Goal: Task Accomplishment & Management: Manage account settings

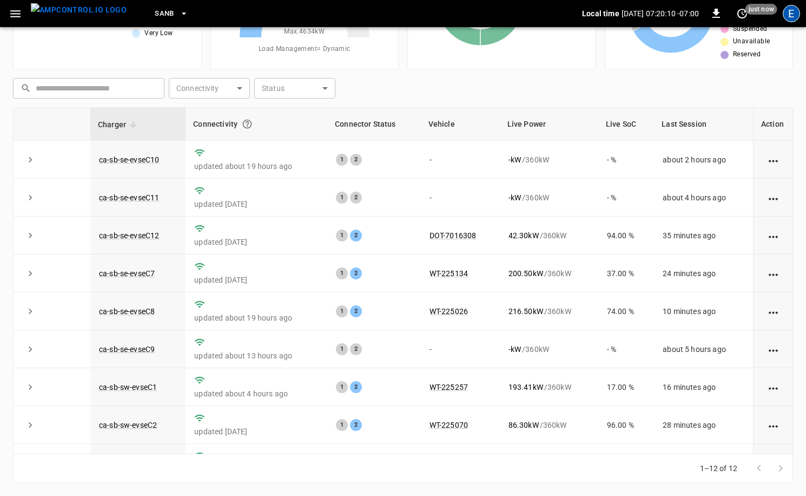
click at [792, 16] on div "E" at bounding box center [791, 13] width 17 height 17
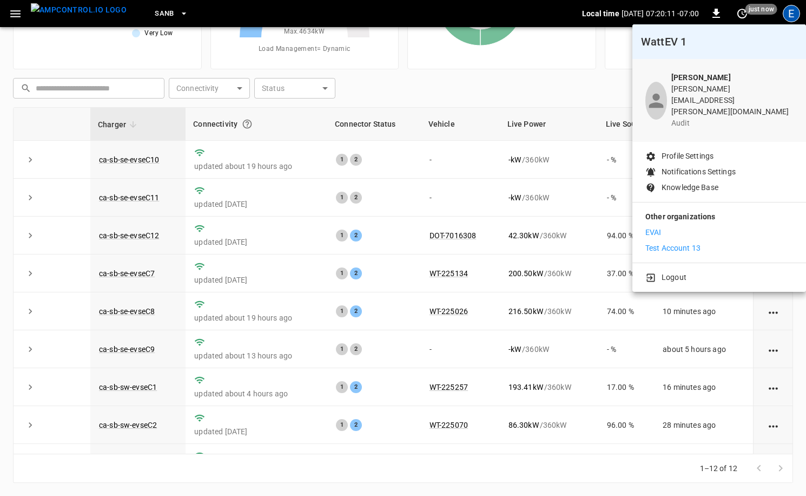
click at [692, 242] on p "Test Account 13" at bounding box center [673, 247] width 55 height 11
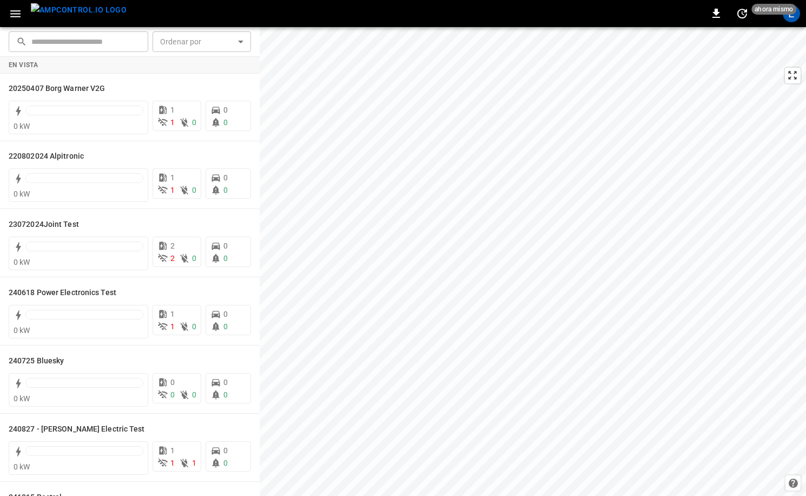
click at [799, 21] on div "E" at bounding box center [791, 13] width 21 height 21
click at [793, 20] on div "E" at bounding box center [791, 13] width 17 height 17
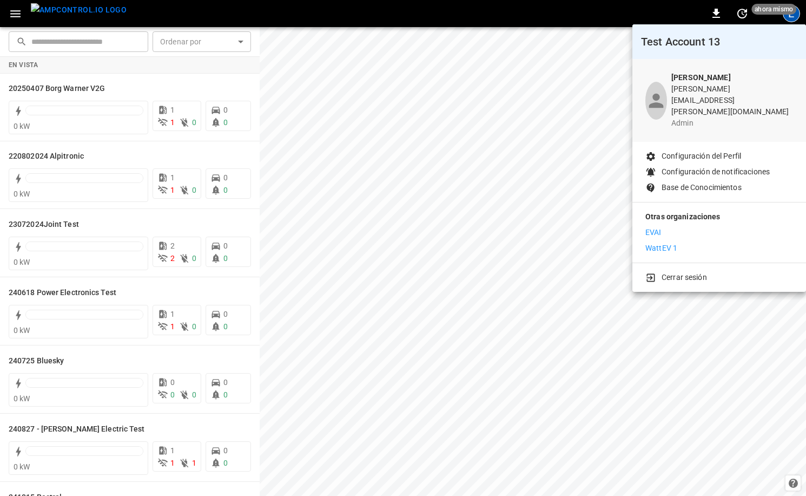
click at [552, 26] on div at bounding box center [403, 248] width 806 height 496
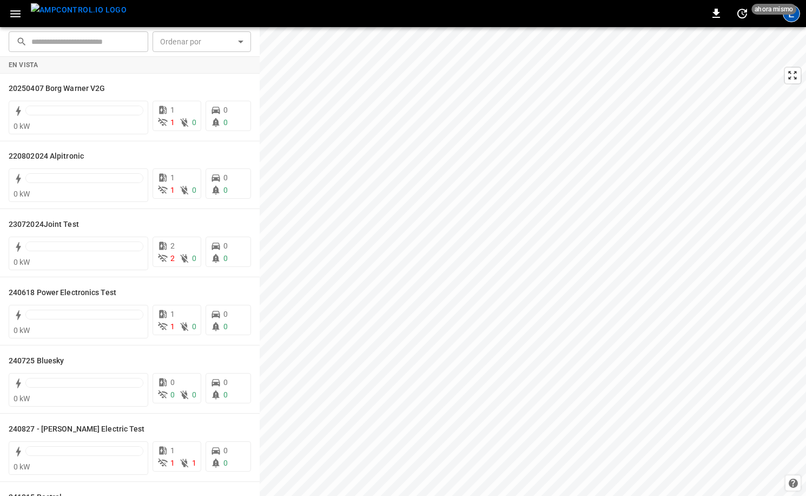
click at [794, 21] on div "E" at bounding box center [791, 13] width 21 height 21
click at [794, 20] on div "E" at bounding box center [791, 13] width 17 height 17
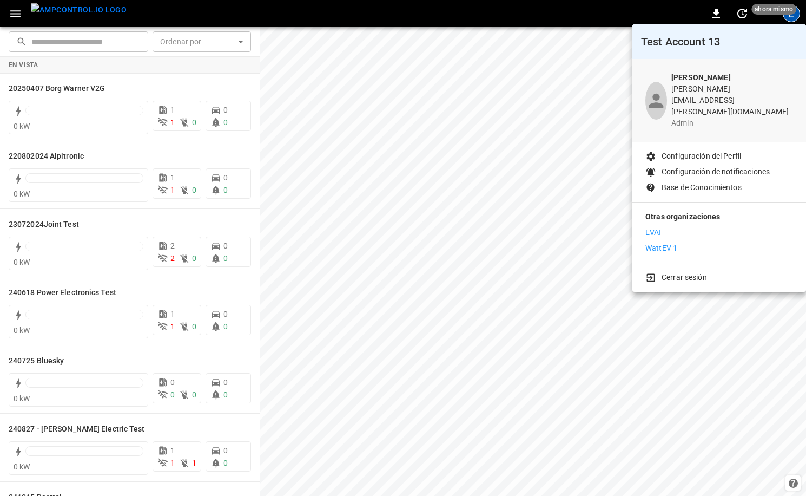
click at [678, 272] on p "Cerrar sesión" at bounding box center [684, 277] width 45 height 11
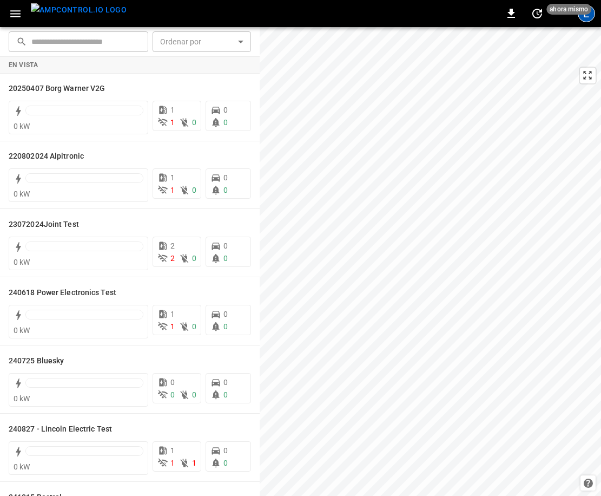
click at [587, 18] on div "E" at bounding box center [586, 13] width 17 height 17
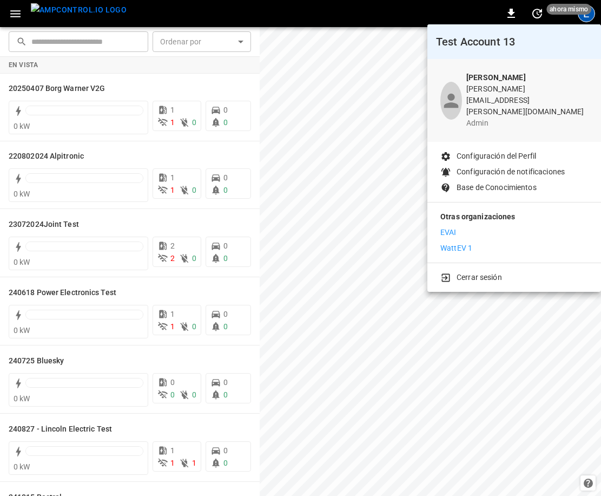
click at [522, 166] on p "Configuración de notificaciones" at bounding box center [511, 171] width 108 height 11
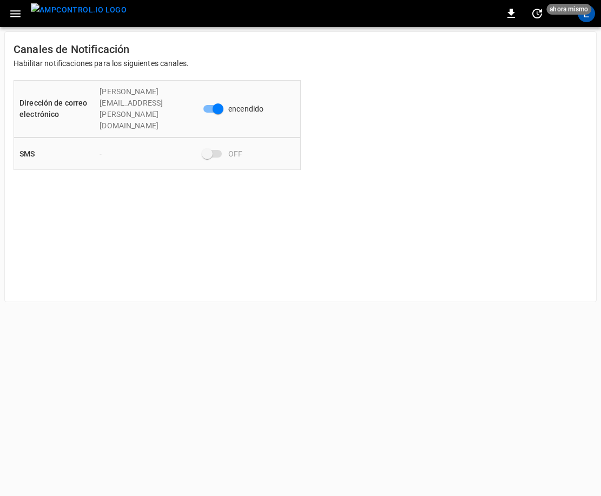
click at [208, 150] on span at bounding box center [212, 154] width 18 height 8
click at [592, 12] on span "hace 10 segundos" at bounding box center [585, 9] width 61 height 11
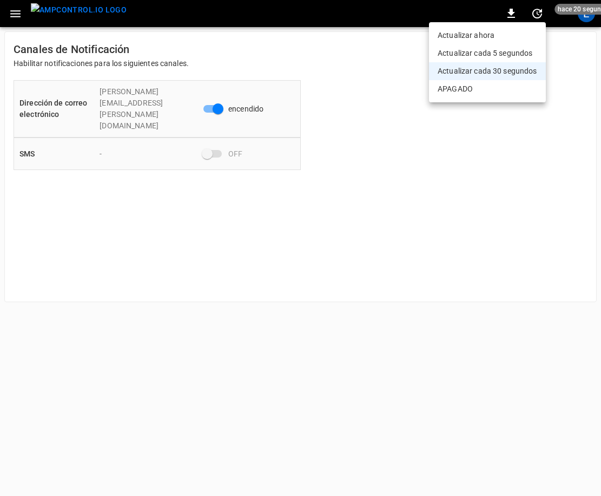
click at [576, 52] on div at bounding box center [300, 248] width 601 height 496
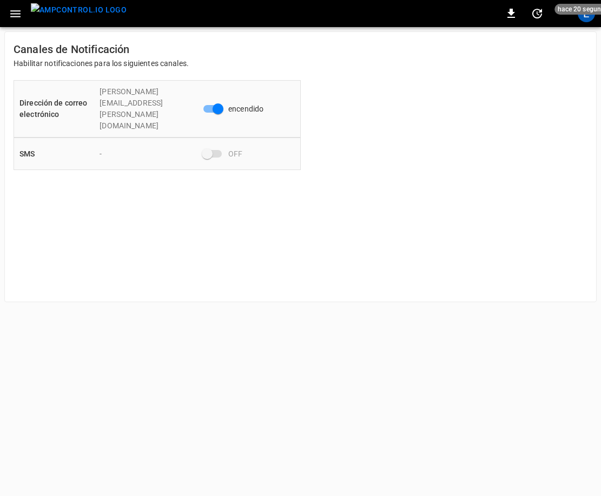
click at [579, 19] on div "E" at bounding box center [586, 13] width 21 height 21
click at [582, 19] on div "E" at bounding box center [586, 13] width 17 height 17
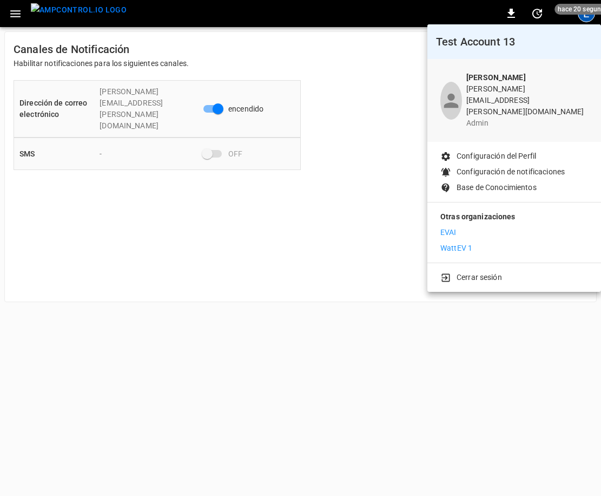
click at [497, 150] on p "Configuración del Perfil" at bounding box center [497, 155] width 80 height 11
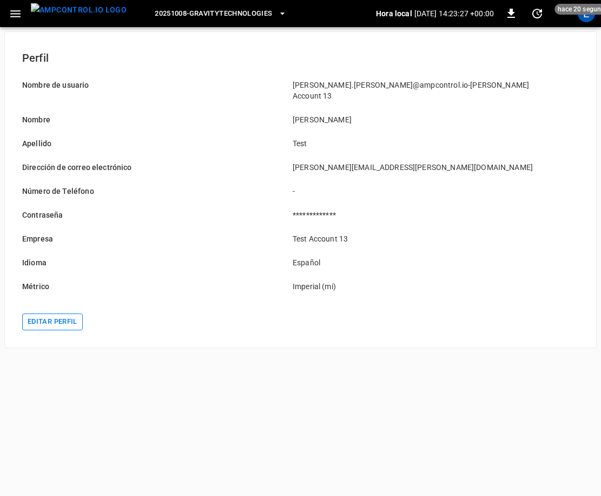
click at [72, 313] on button "Editar perfil" at bounding box center [52, 321] width 61 height 17
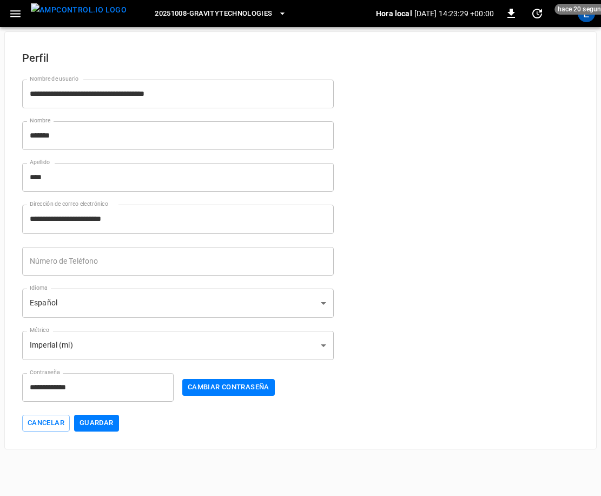
drag, startPoint x: 121, startPoint y: 261, endPoint x: 120, endPoint y: 252, distance: 9.8
click at [121, 261] on input "Número de Teléfono" at bounding box center [178, 261] width 312 height 29
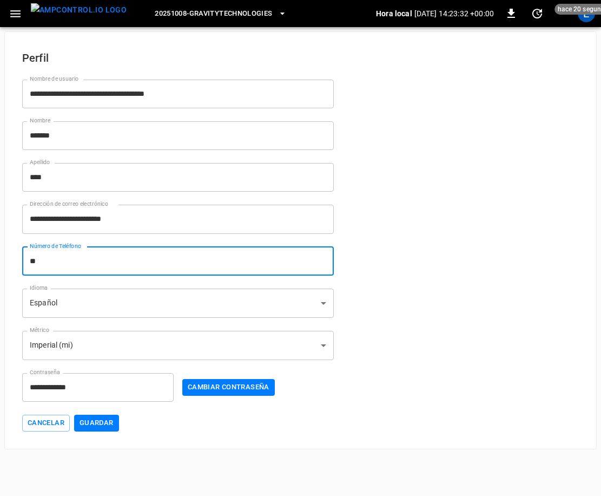
type input "*"
click at [112, 423] on button "Guardar" at bounding box center [96, 423] width 45 height 17
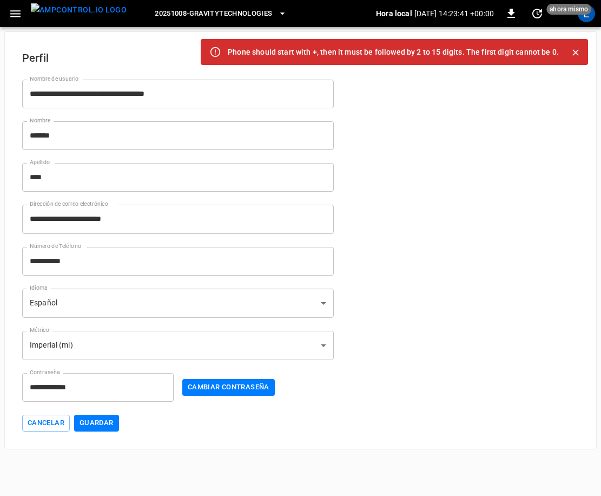
click at [96, 261] on input "**********" at bounding box center [178, 261] width 312 height 29
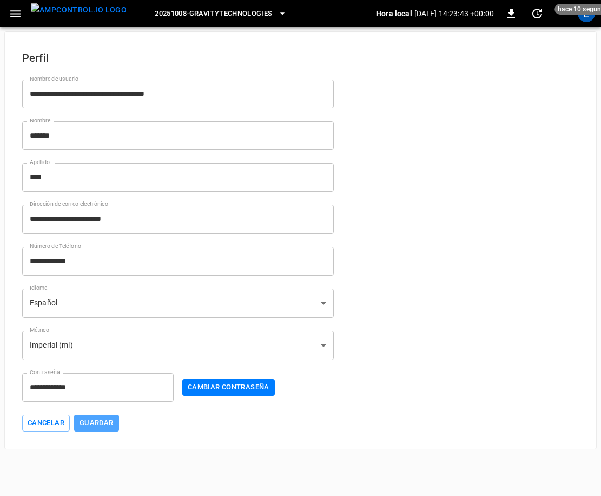
click at [98, 421] on button "Guardar" at bounding box center [96, 423] width 45 height 17
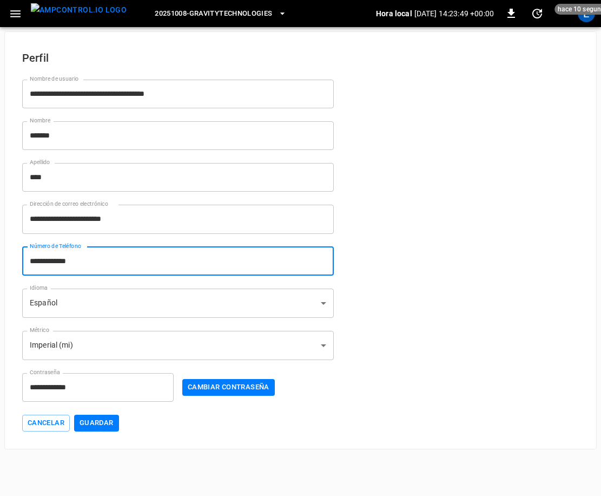
click at [44, 258] on input "**********" at bounding box center [178, 261] width 312 height 29
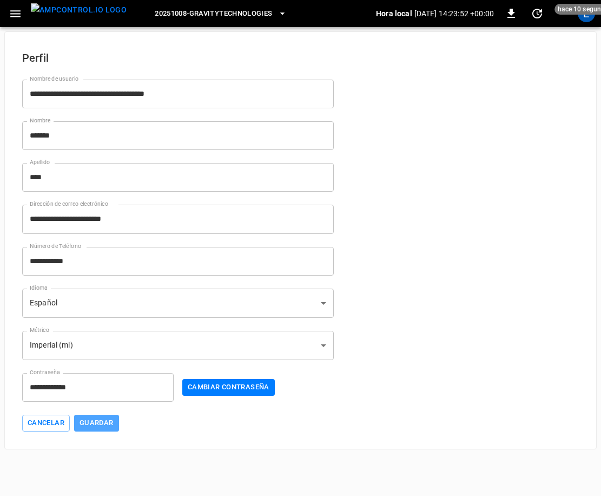
click at [94, 421] on button "Guardar" at bounding box center [96, 423] width 45 height 17
drag, startPoint x: 42, startPoint y: 260, endPoint x: 37, endPoint y: 291, distance: 31.2
click at [41, 261] on input "**********" at bounding box center [178, 261] width 312 height 29
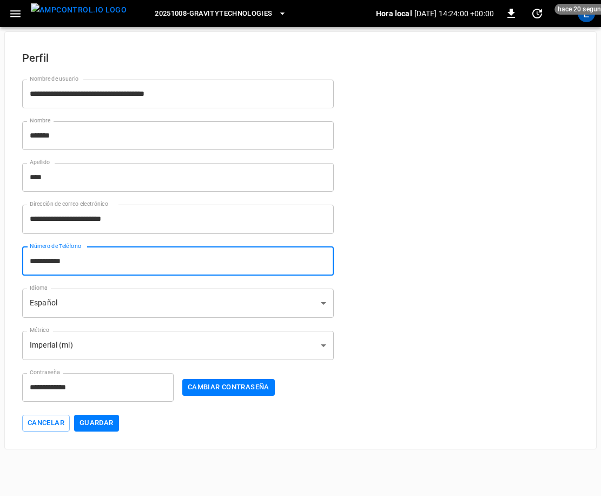
type input "**********"
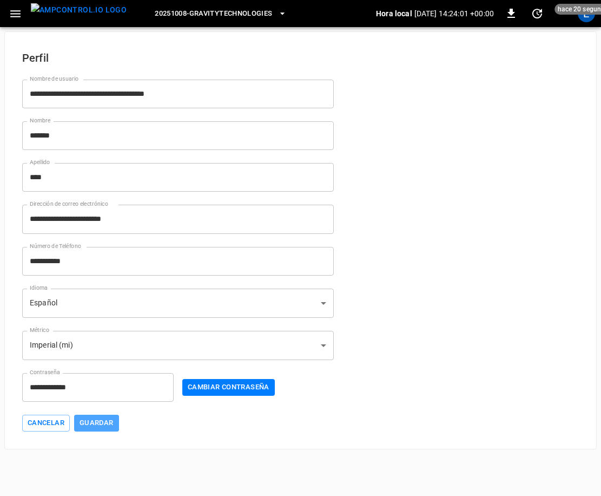
click at [90, 423] on button "Guardar" at bounding box center [96, 423] width 45 height 17
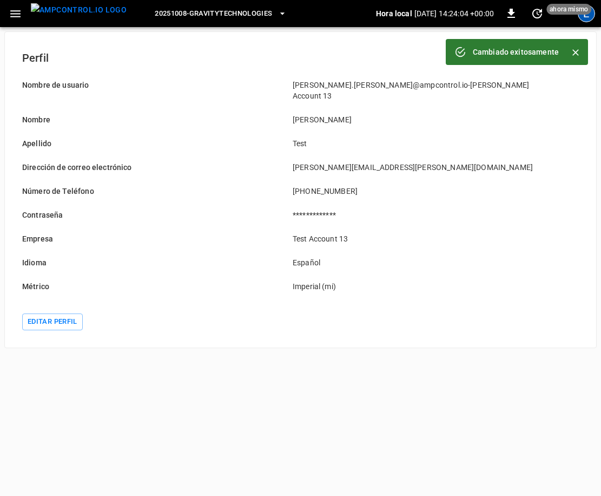
click at [587, 21] on div "E" at bounding box center [586, 13] width 17 height 17
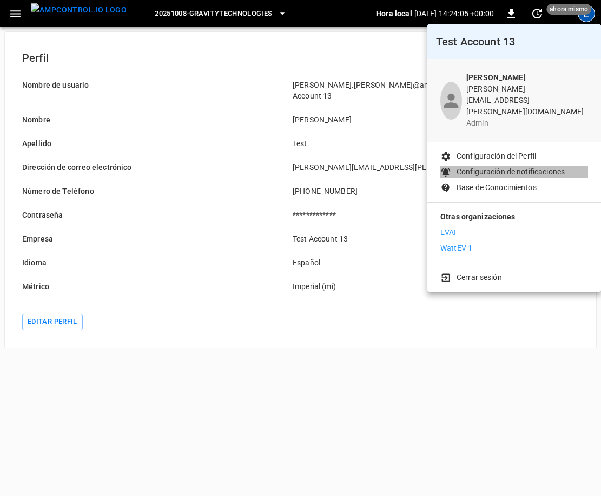
click at [520, 166] on p "Configuración de notificaciones" at bounding box center [511, 171] width 108 height 11
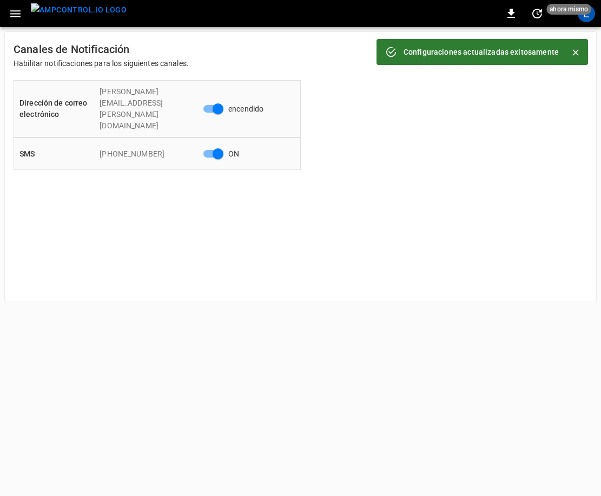
click at [442, 167] on div "Canales de Notificación Habilitar notificaciones para los siguientes canales. D…" at bounding box center [300, 166] width 593 height 271
click at [516, 57] on div "Configuraciones actualizadas exitosamente" at bounding box center [481, 51] width 155 height 19
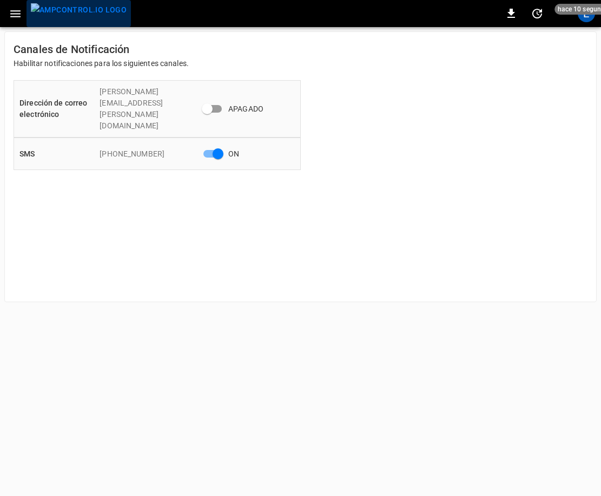
click at [82, 15] on img "menu" at bounding box center [79, 10] width 96 height 14
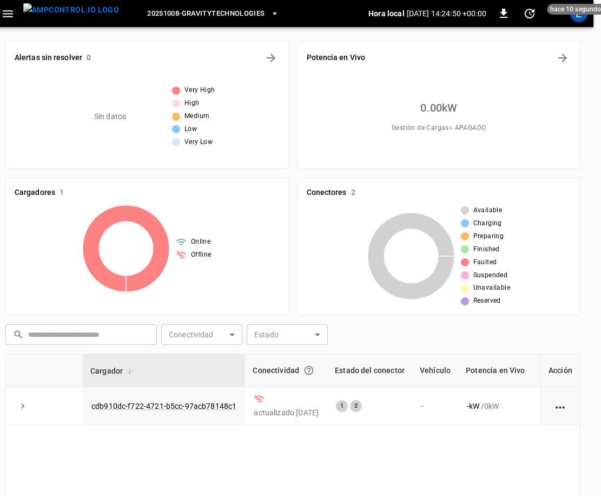
scroll to position [0, 9]
click at [224, 15] on span "20251008-GravityTechnologies" at bounding box center [204, 14] width 117 height 12
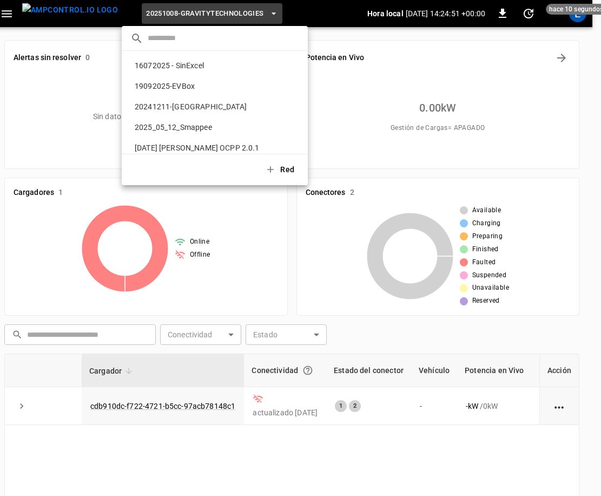
scroll to position [264, 0]
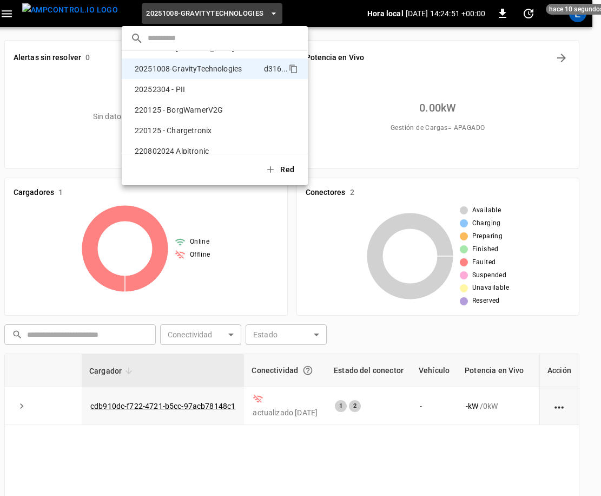
click at [227, 34] on input "text" at bounding box center [224, 38] width 152 height 16
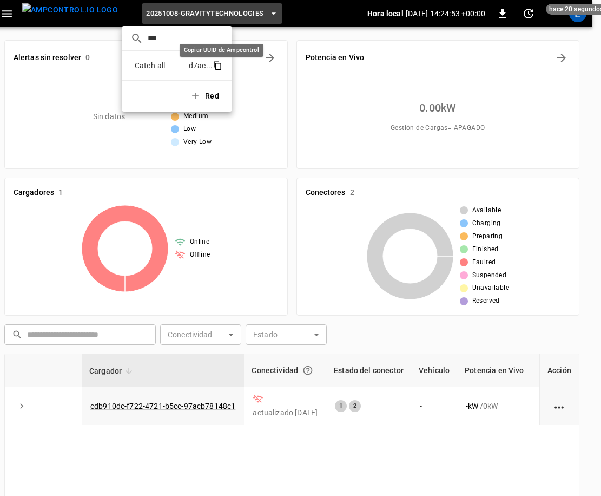
type input "***"
click at [221, 64] on icon "copy" at bounding box center [218, 66] width 10 height 10
click at [164, 63] on p "Catch-all" at bounding box center [159, 65] width 58 height 11
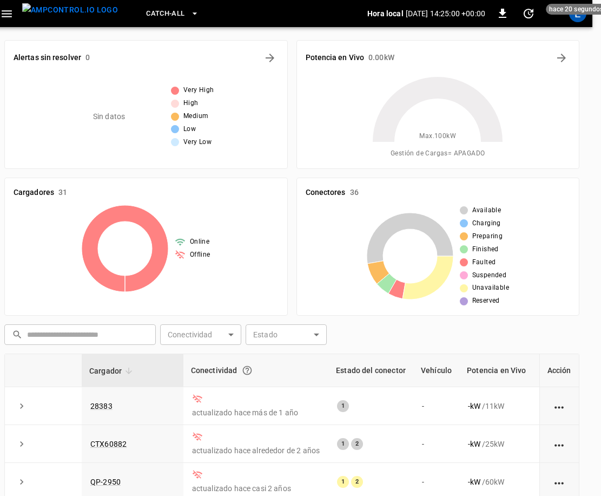
click at [6, 12] on icon "button" at bounding box center [7, 14] width 14 height 14
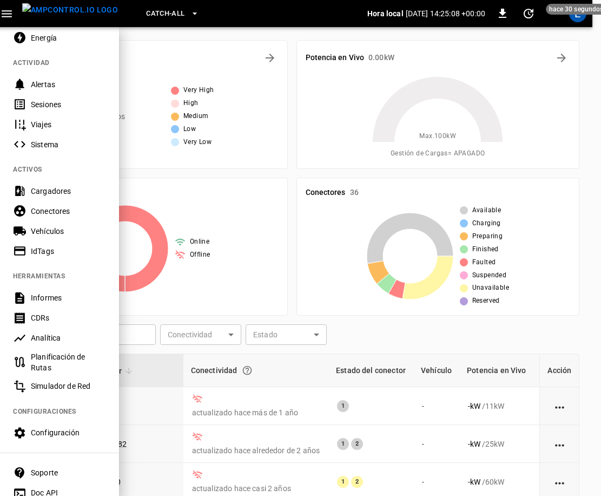
scroll to position [151, 0]
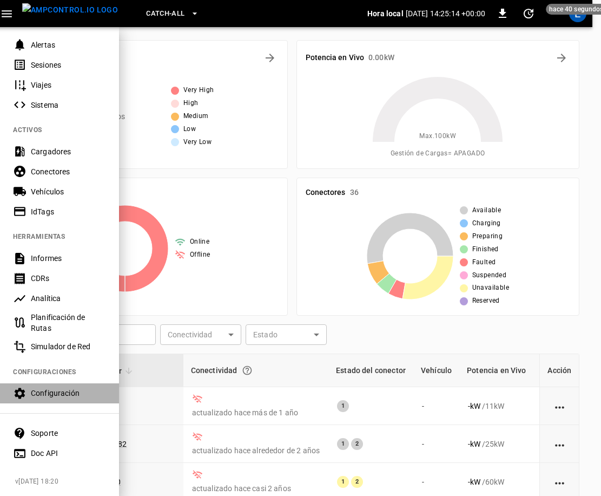
click at [55, 389] on div "Configuración" at bounding box center [68, 392] width 75 height 11
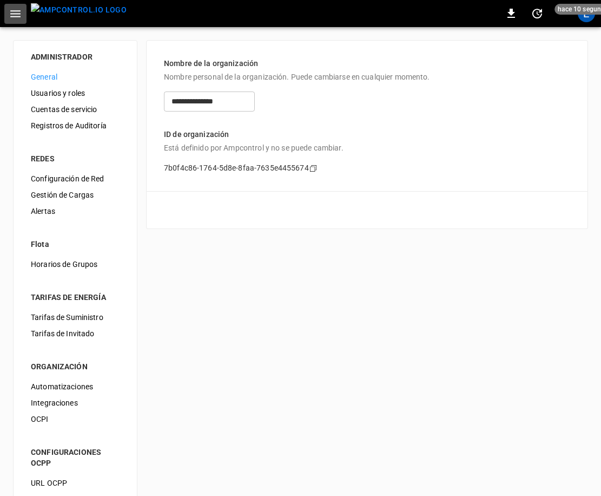
click at [13, 20] on icon "button" at bounding box center [16, 14] width 14 height 14
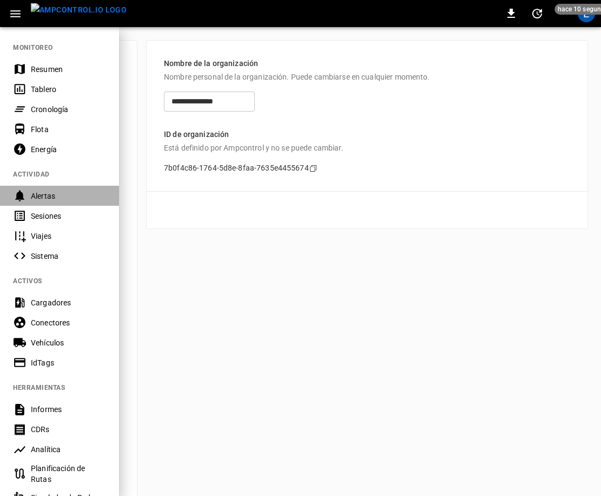
click at [56, 193] on div "Alertas" at bounding box center [68, 195] width 75 height 11
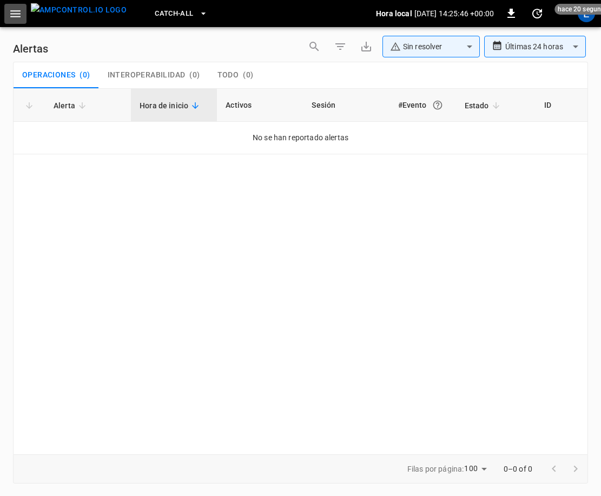
click at [12, 10] on icon "button" at bounding box center [15, 13] width 10 height 7
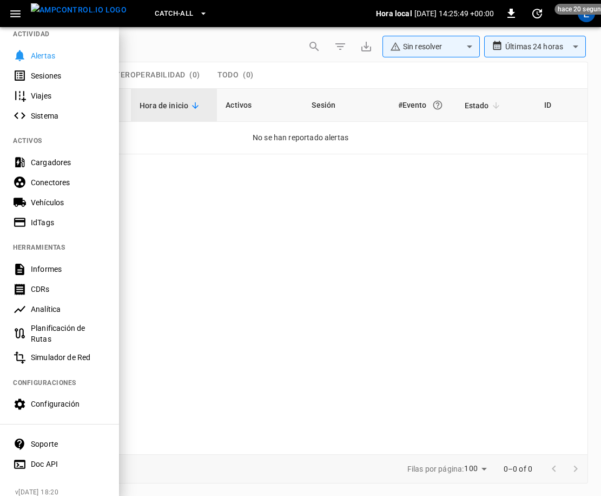
scroll to position [141, 0]
click at [70, 358] on div "Simulador de Red" at bounding box center [68, 356] width 75 height 11
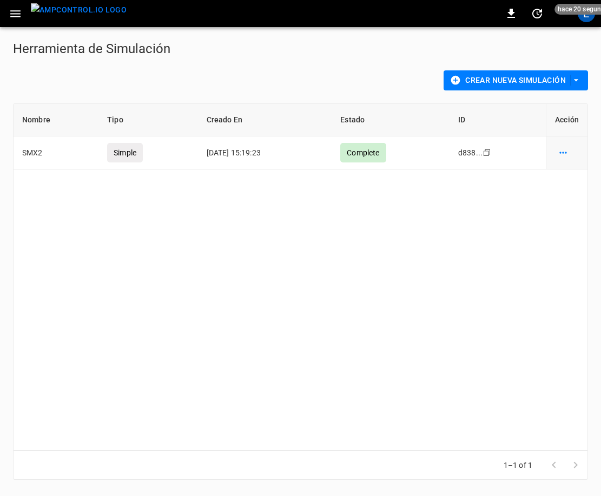
click at [16, 13] on icon "button" at bounding box center [15, 13] width 10 height 7
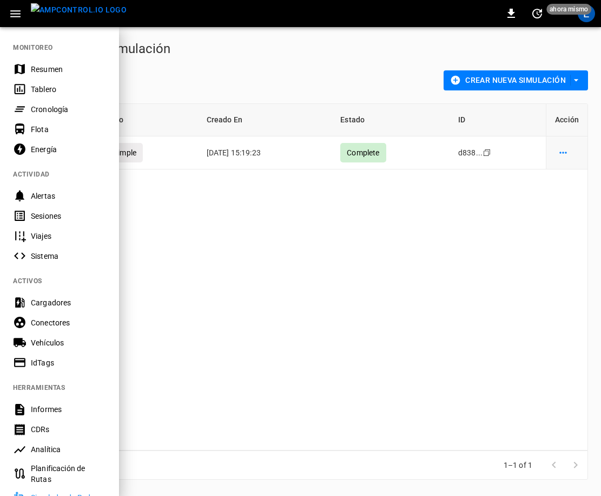
scroll to position [151, 0]
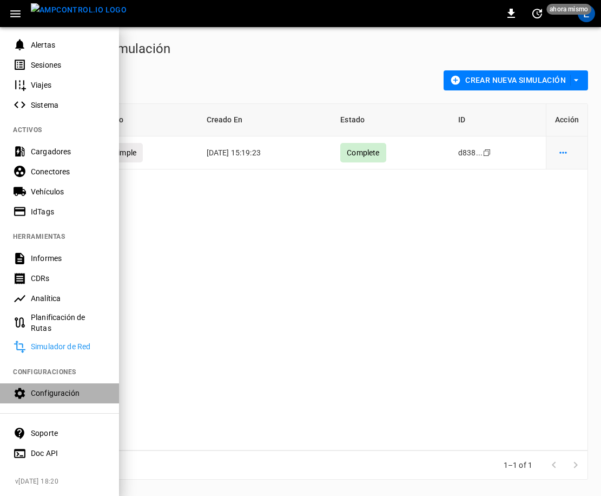
click at [48, 389] on div "Configuración" at bounding box center [68, 392] width 75 height 11
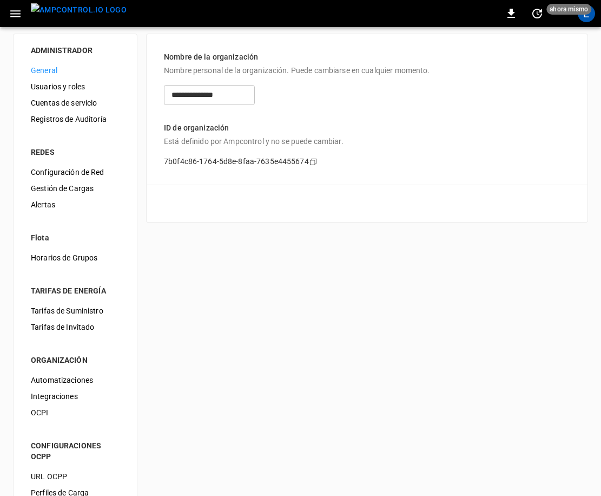
scroll to position [34, 0]
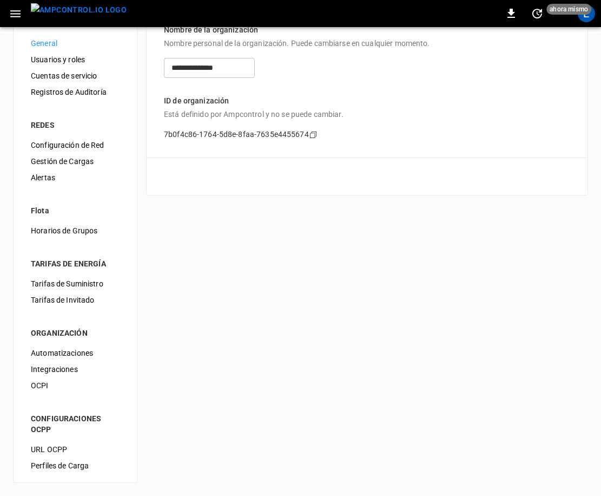
click at [41, 183] on div "Alertas" at bounding box center [75, 177] width 106 height 16
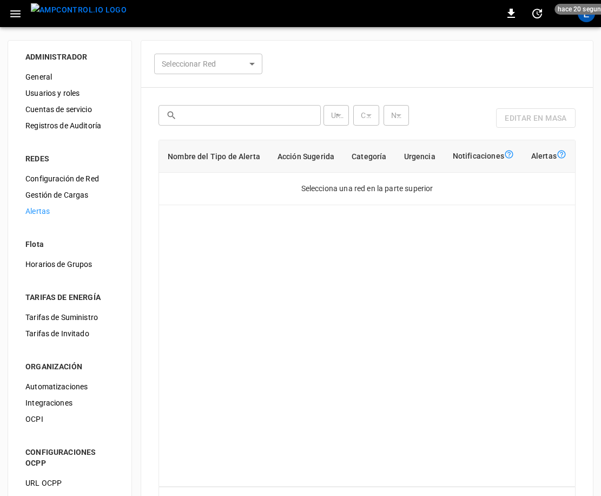
click at [36, 208] on span "Alertas" at bounding box center [69, 211] width 89 height 11
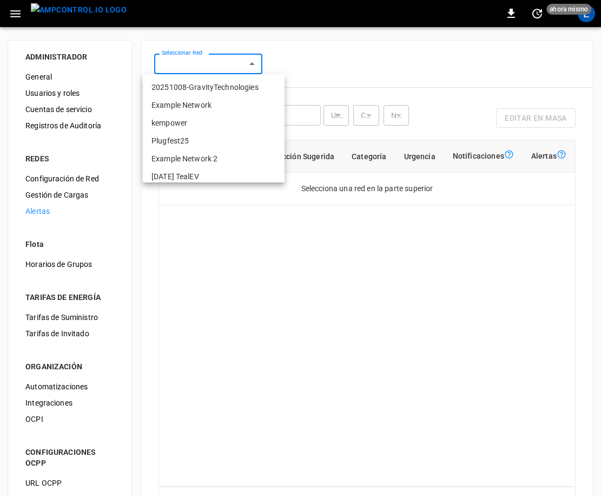
click at [259, 67] on body "0 ahora mismo E ADMINISTRADOR General Usuarios y roles Cuentas de servicio Regi…" at bounding box center [300, 290] width 601 height 580
click at [208, 106] on li "Example Network" at bounding box center [214, 105] width 142 height 18
type input "**********"
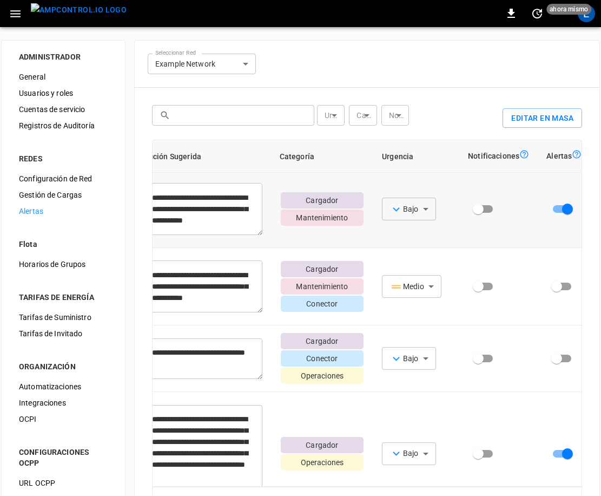
scroll to position [2, 122]
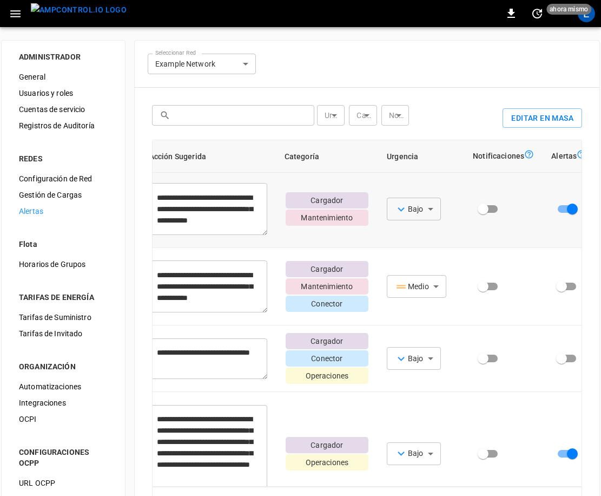
click at [558, 232] on td at bounding box center [569, 208] width 52 height 77
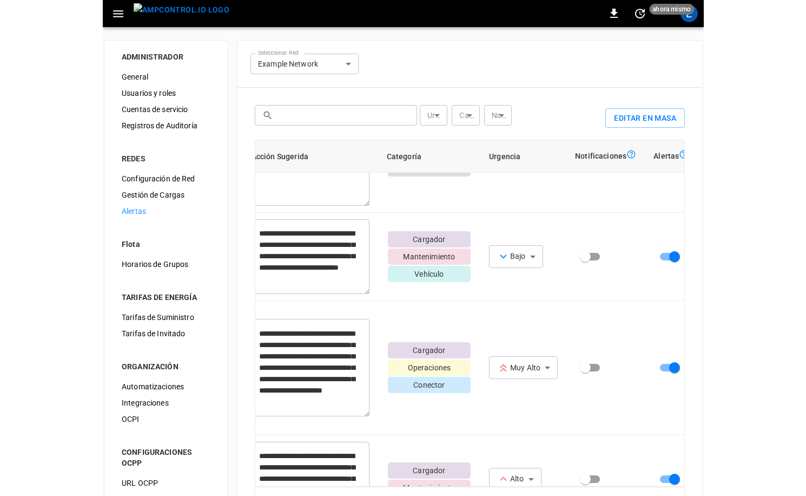
scroll to position [84, 0]
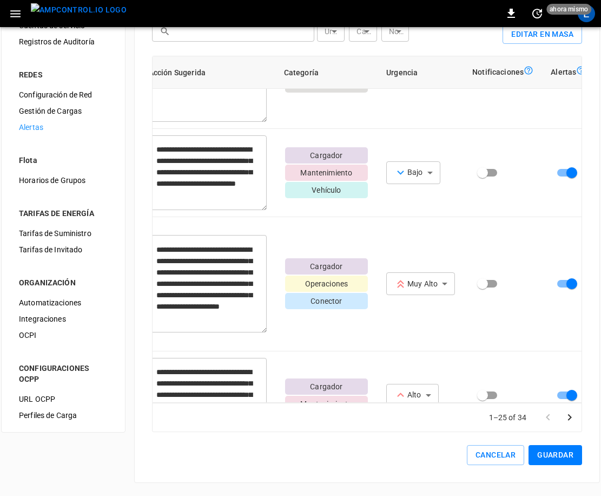
click at [560, 455] on button "Guardar" at bounding box center [556, 455] width 54 height 20
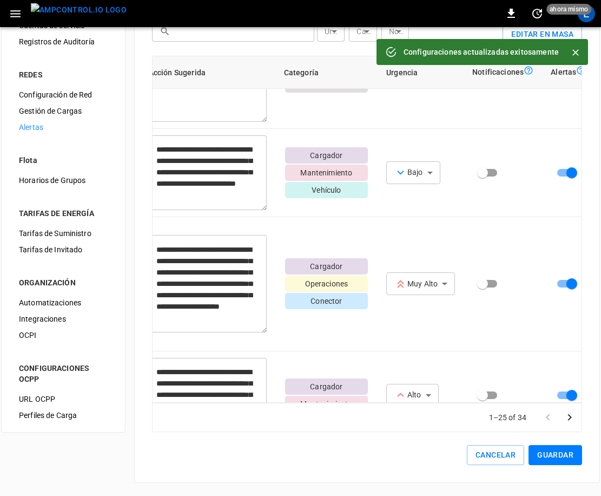
click at [396, 54] on icon at bounding box center [391, 52] width 12 height 12
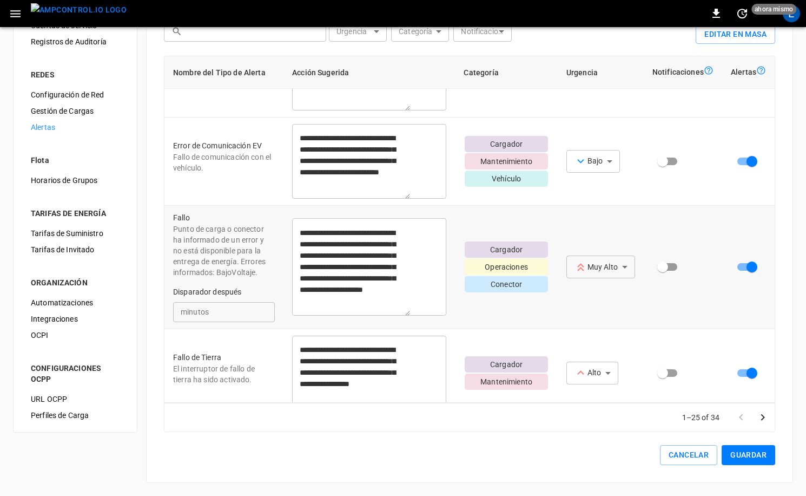
scroll to position [770, 0]
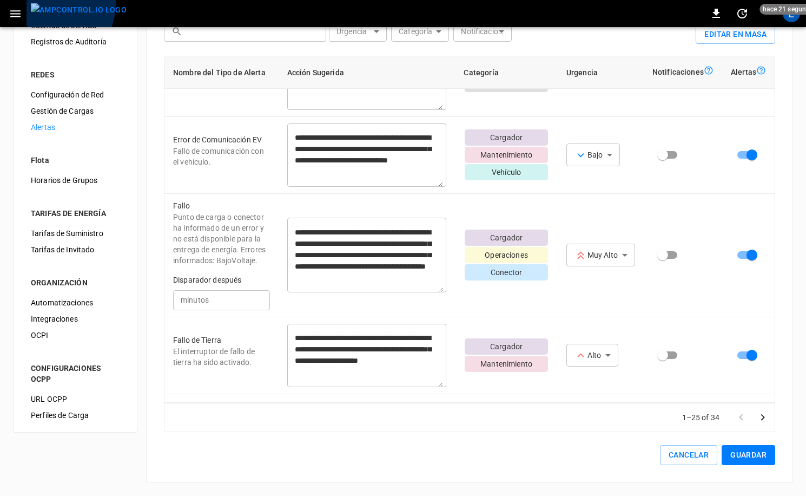
click at [47, 4] on img "menu" at bounding box center [79, 10] width 96 height 14
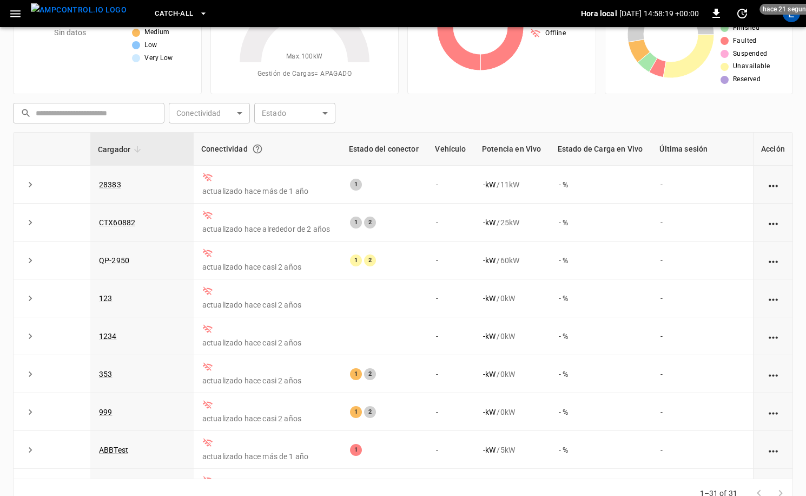
click at [601, 19] on div "E" at bounding box center [791, 13] width 17 height 17
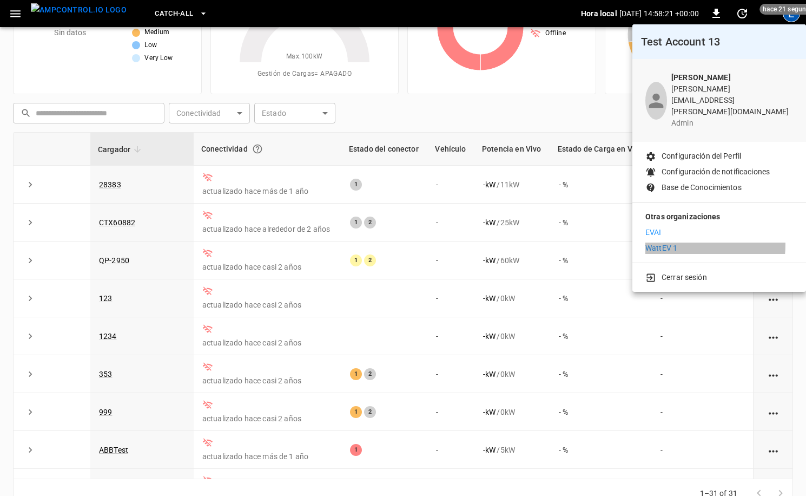
click at [601, 242] on li "WattEV 1" at bounding box center [720, 247] width 148 height 11
